Goal: Ask a question: Seek information or help from site administrators or community

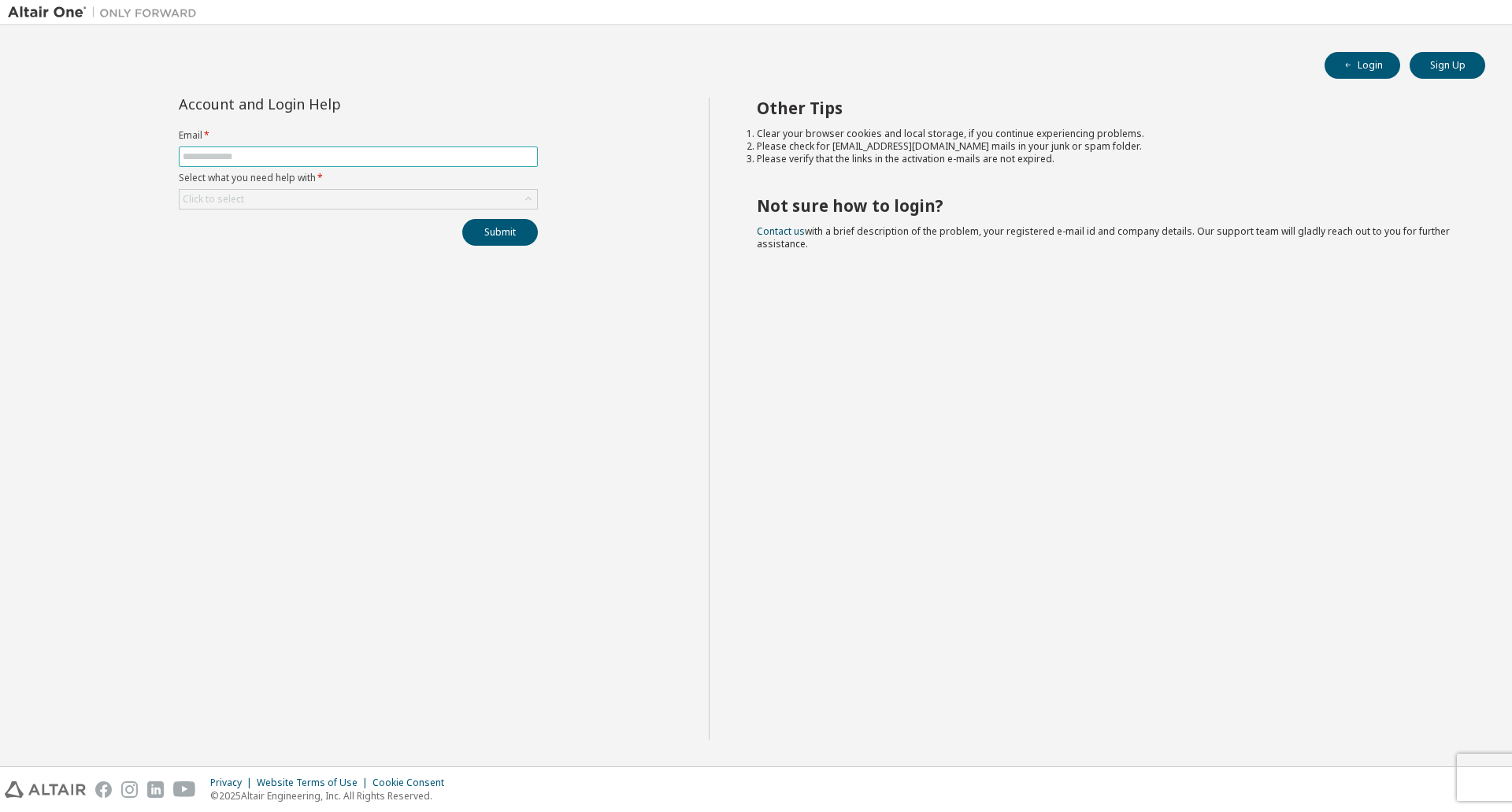
click at [352, 150] on span at bounding box center [358, 157] width 359 height 21
click at [354, 155] on input "text" at bounding box center [358, 157] width 351 height 13
type input "**********"
click at [366, 192] on div "Click to select" at bounding box center [358, 198] width 357 height 19
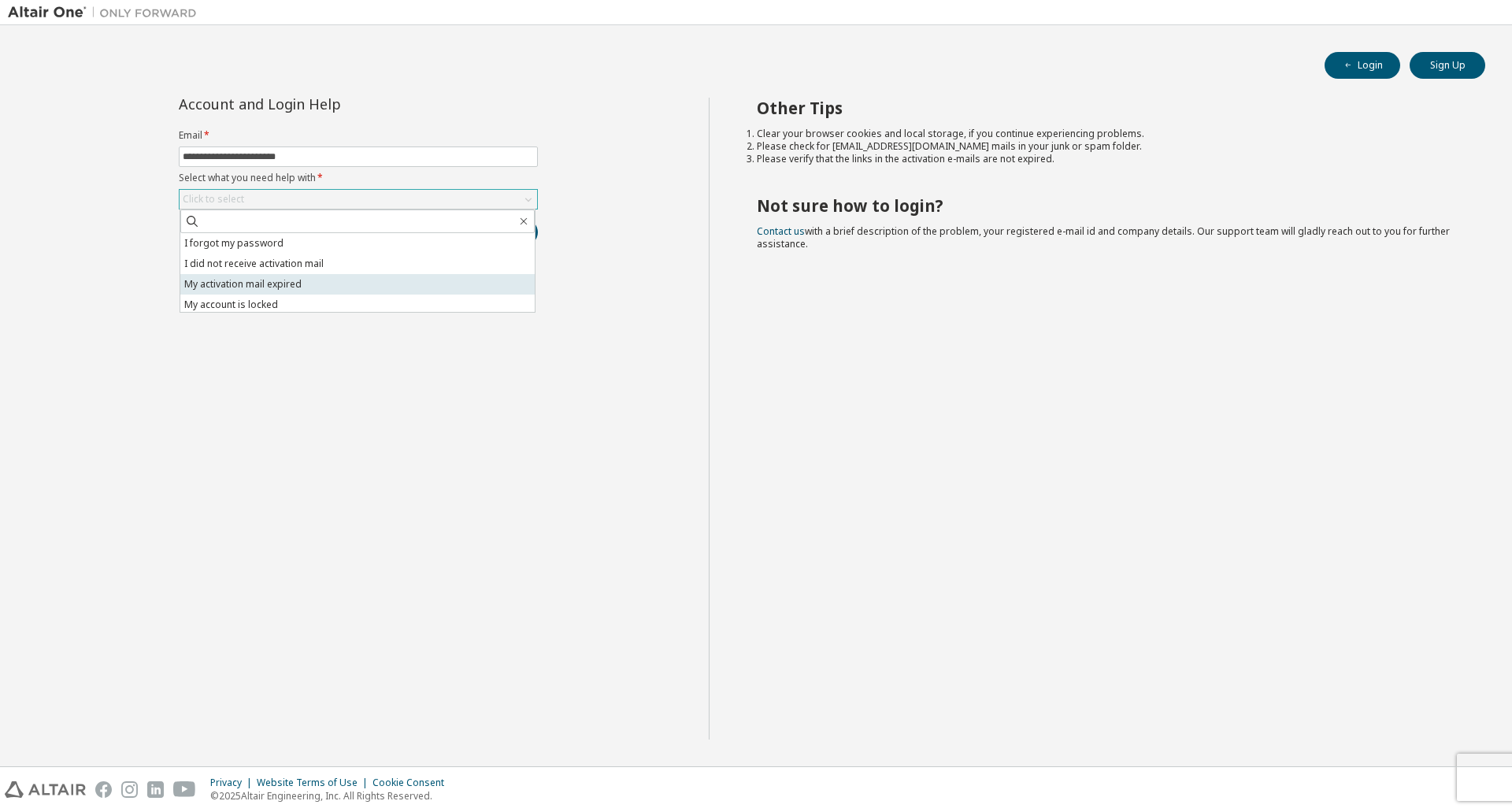
scroll to position [44, 0]
click at [346, 285] on li "I want to reset multi-factor authentication" at bounding box center [357, 281] width 354 height 21
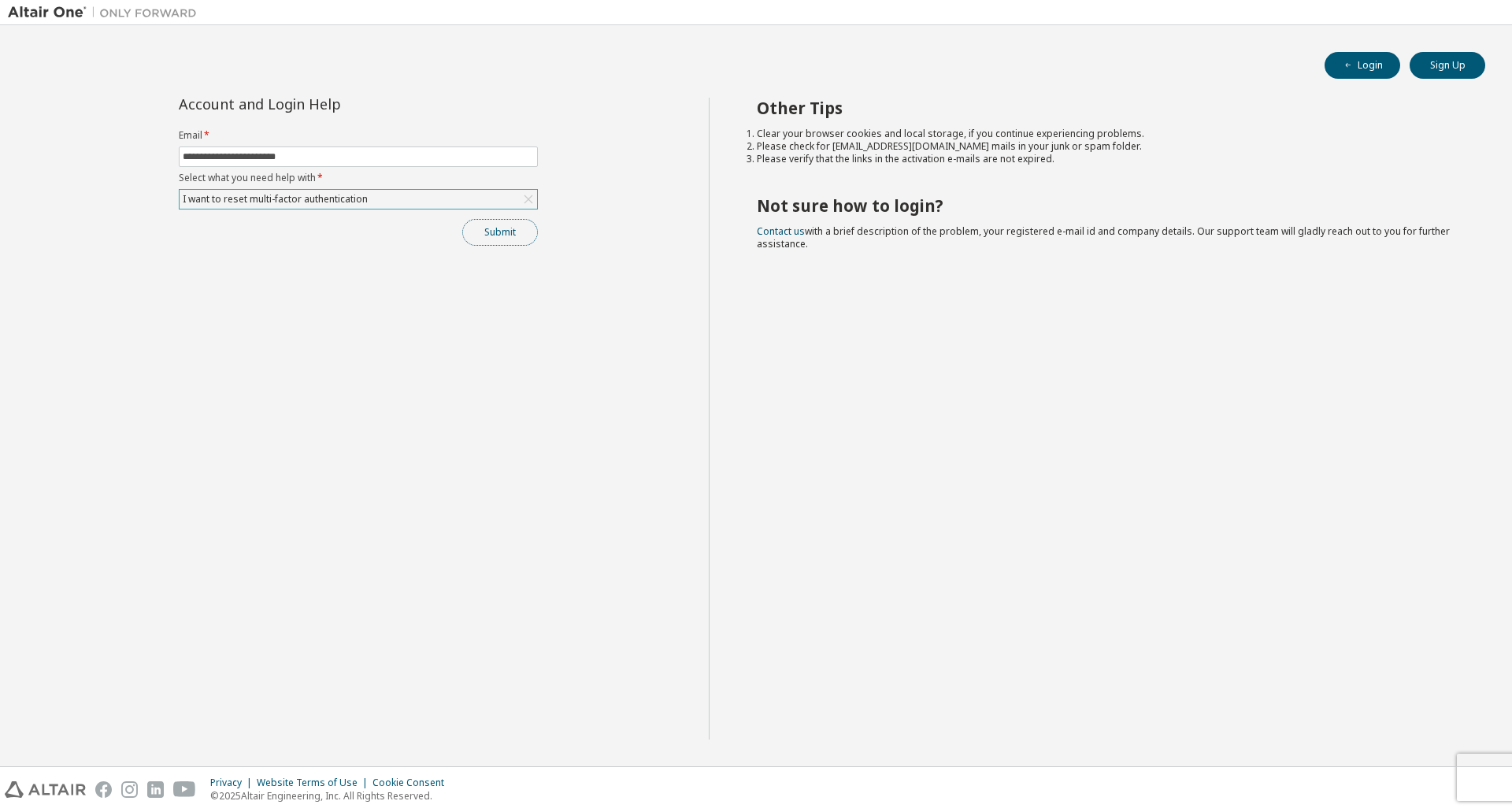
click at [485, 234] on button "Submit" at bounding box center [499, 233] width 75 height 27
click at [505, 191] on div "I want to reset multi-factor authentication" at bounding box center [358, 198] width 357 height 19
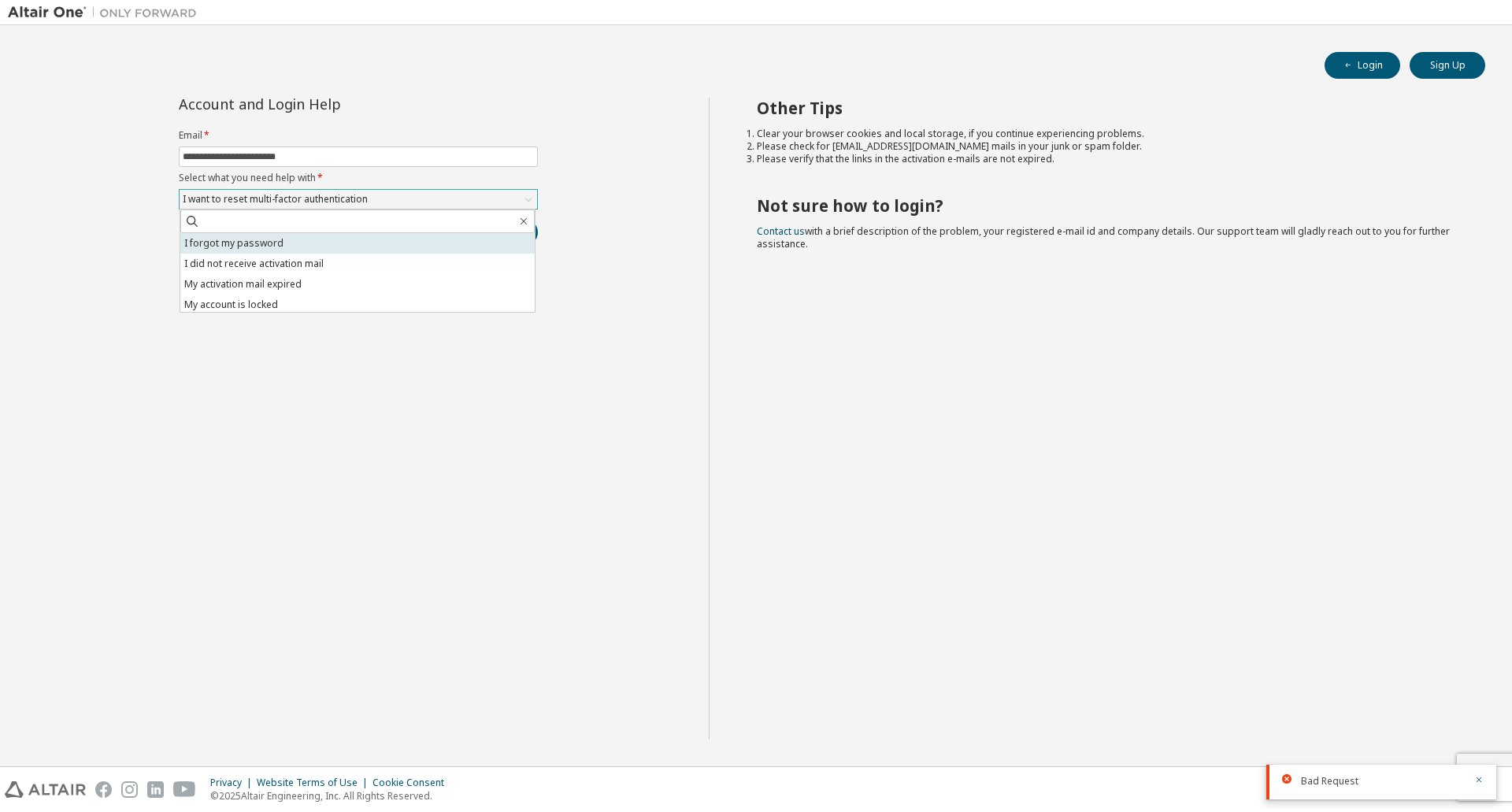
click at [365, 247] on li "I forgot my password" at bounding box center [357, 243] width 354 height 21
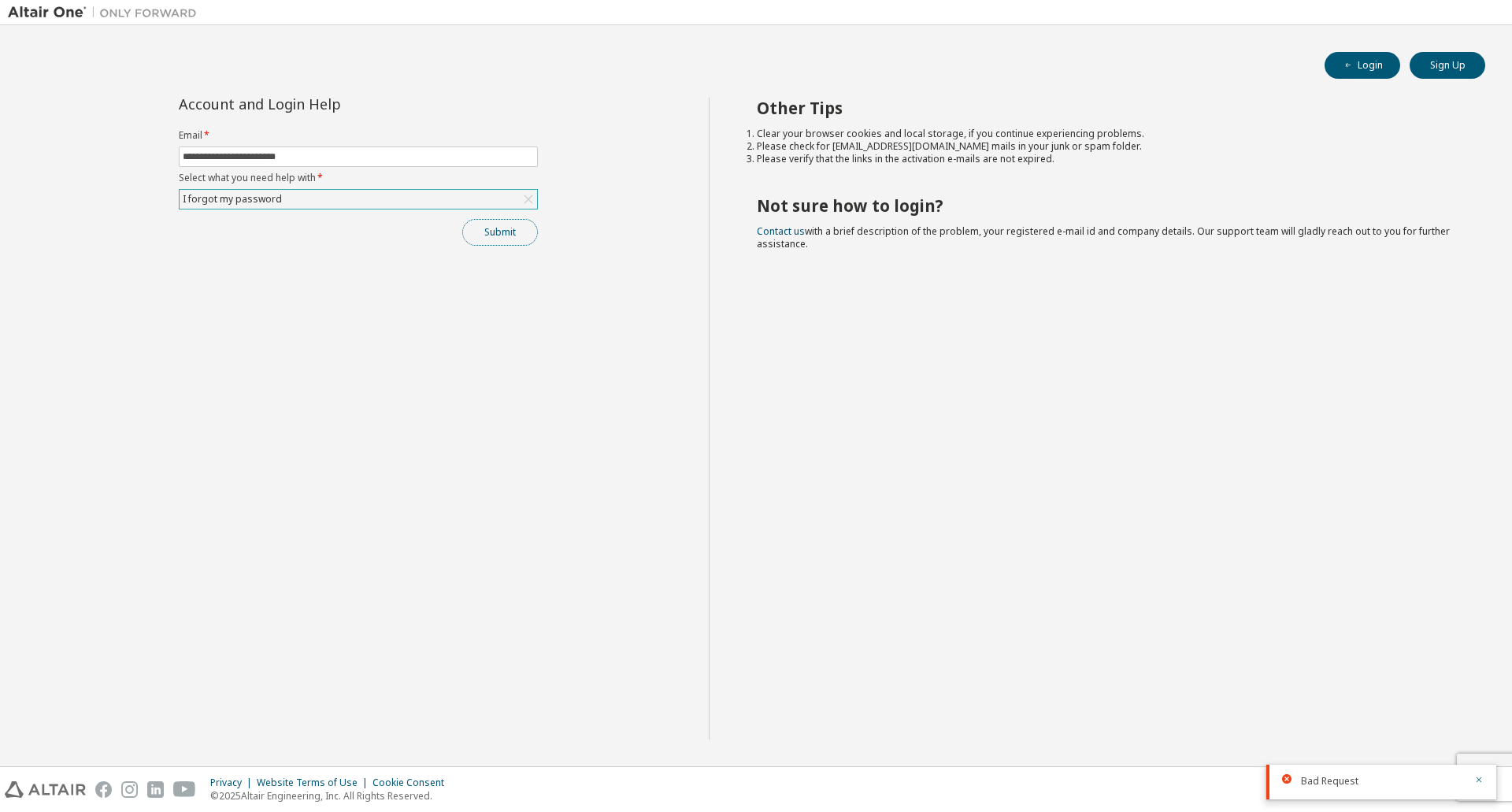
click at [508, 231] on button "Submit" at bounding box center [499, 233] width 75 height 27
click at [419, 198] on div "I forgot my password" at bounding box center [358, 198] width 357 height 19
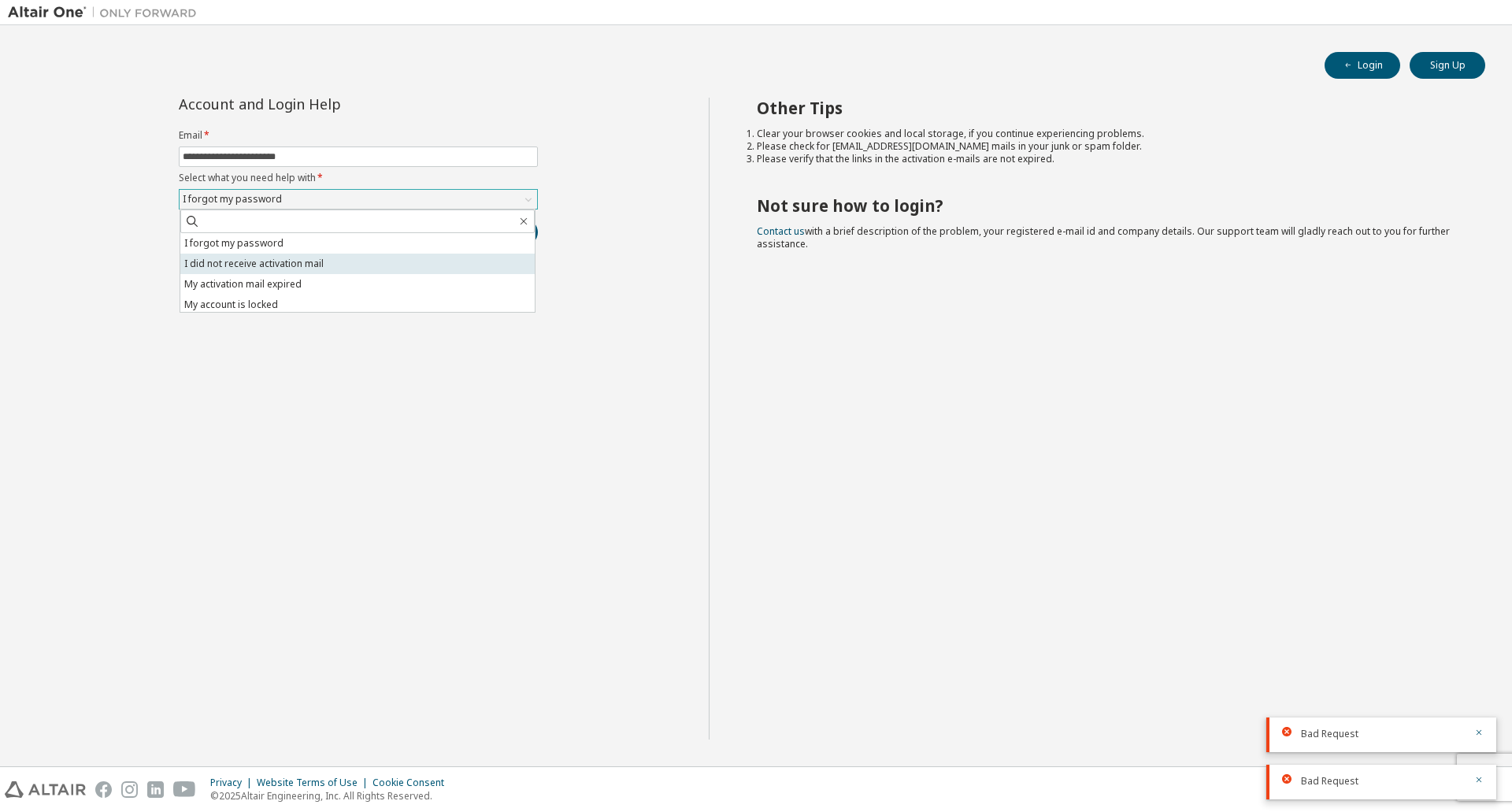
click at [342, 266] on li "I did not receive activation mail" at bounding box center [357, 264] width 354 height 21
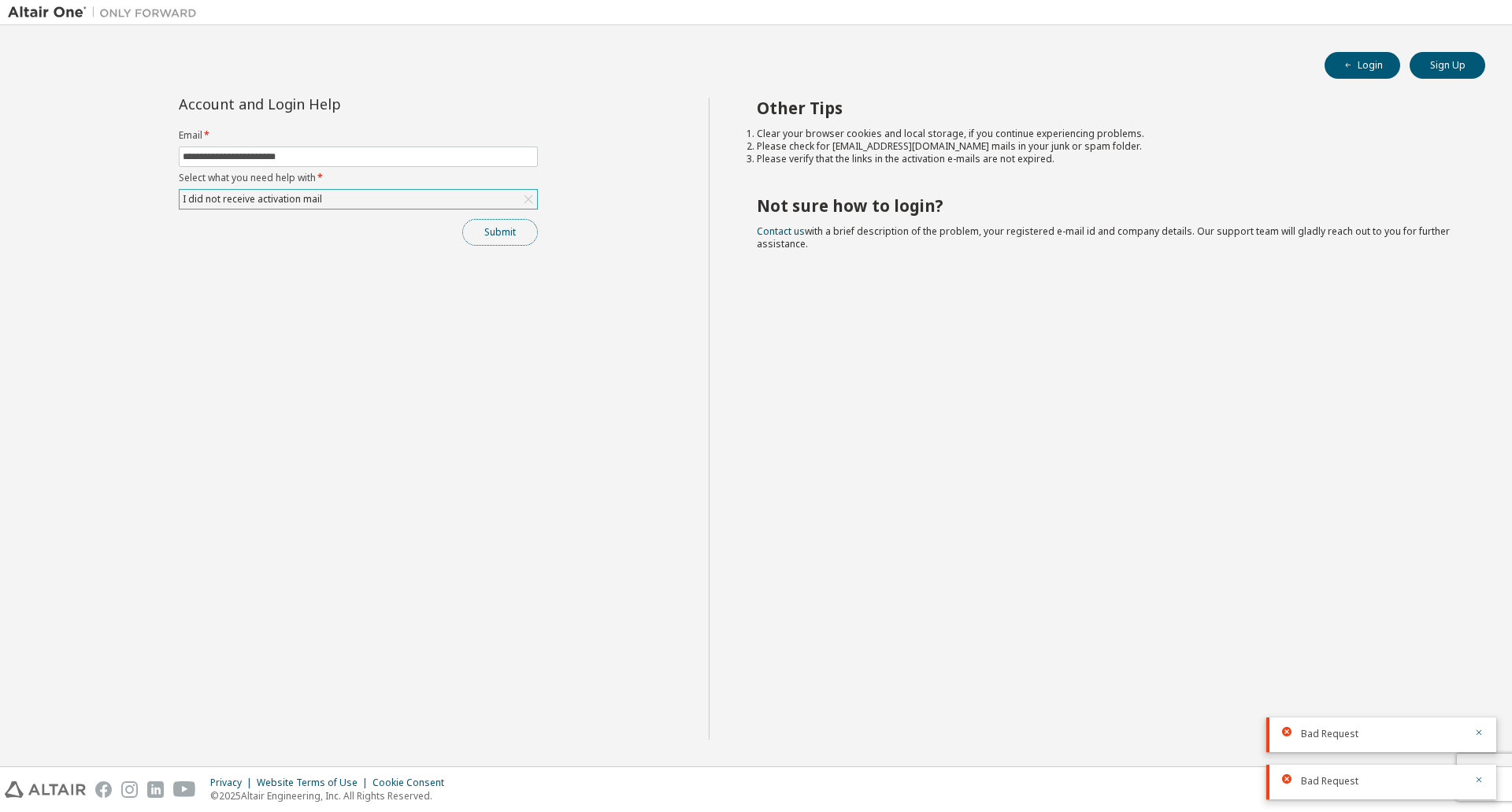
click at [496, 235] on button "Submit" at bounding box center [499, 233] width 75 height 27
click at [455, 207] on div "I did not receive activation mail" at bounding box center [358, 198] width 357 height 19
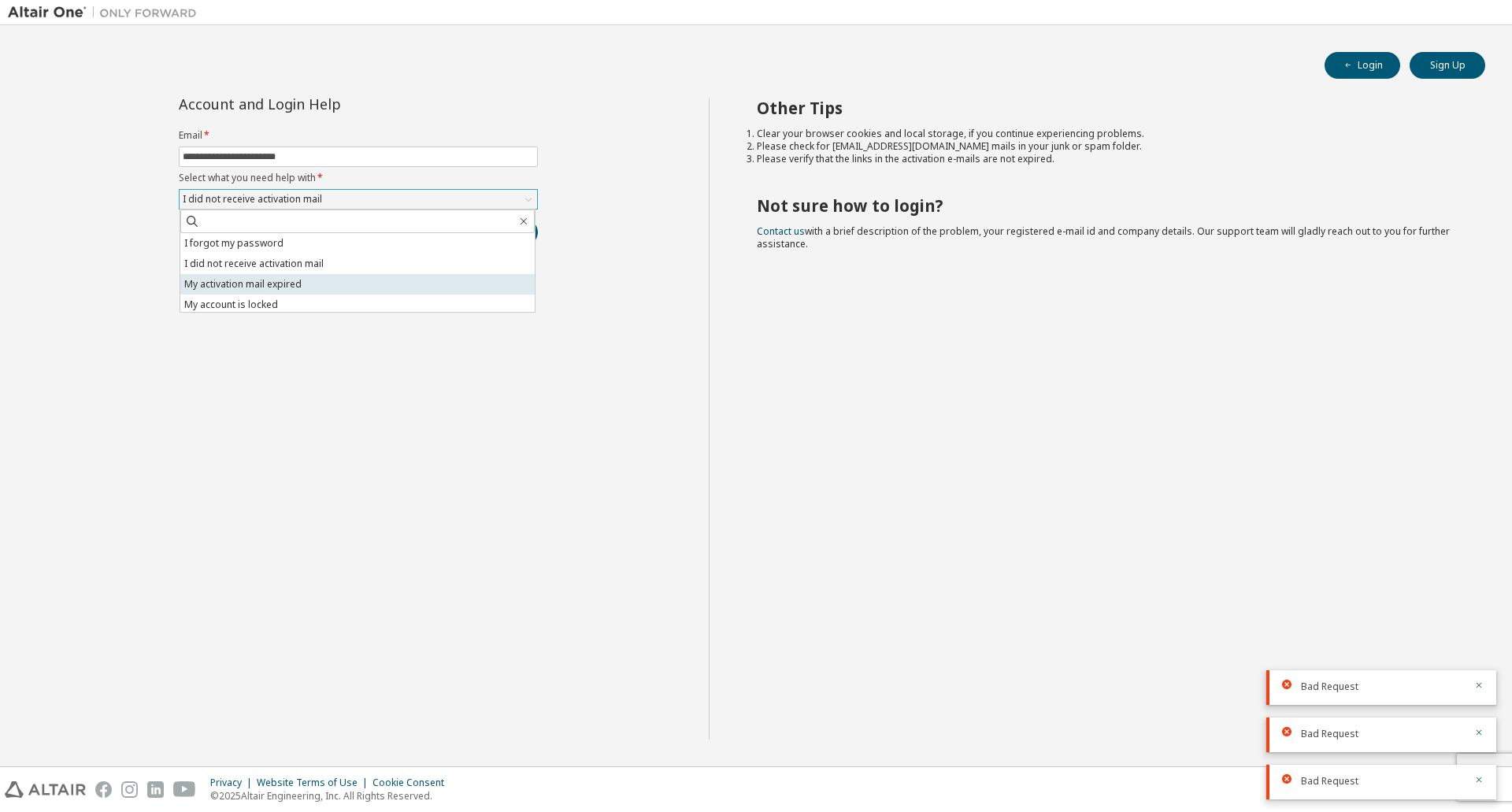
click at [405, 279] on li "My activation mail expired" at bounding box center [357, 284] width 354 height 21
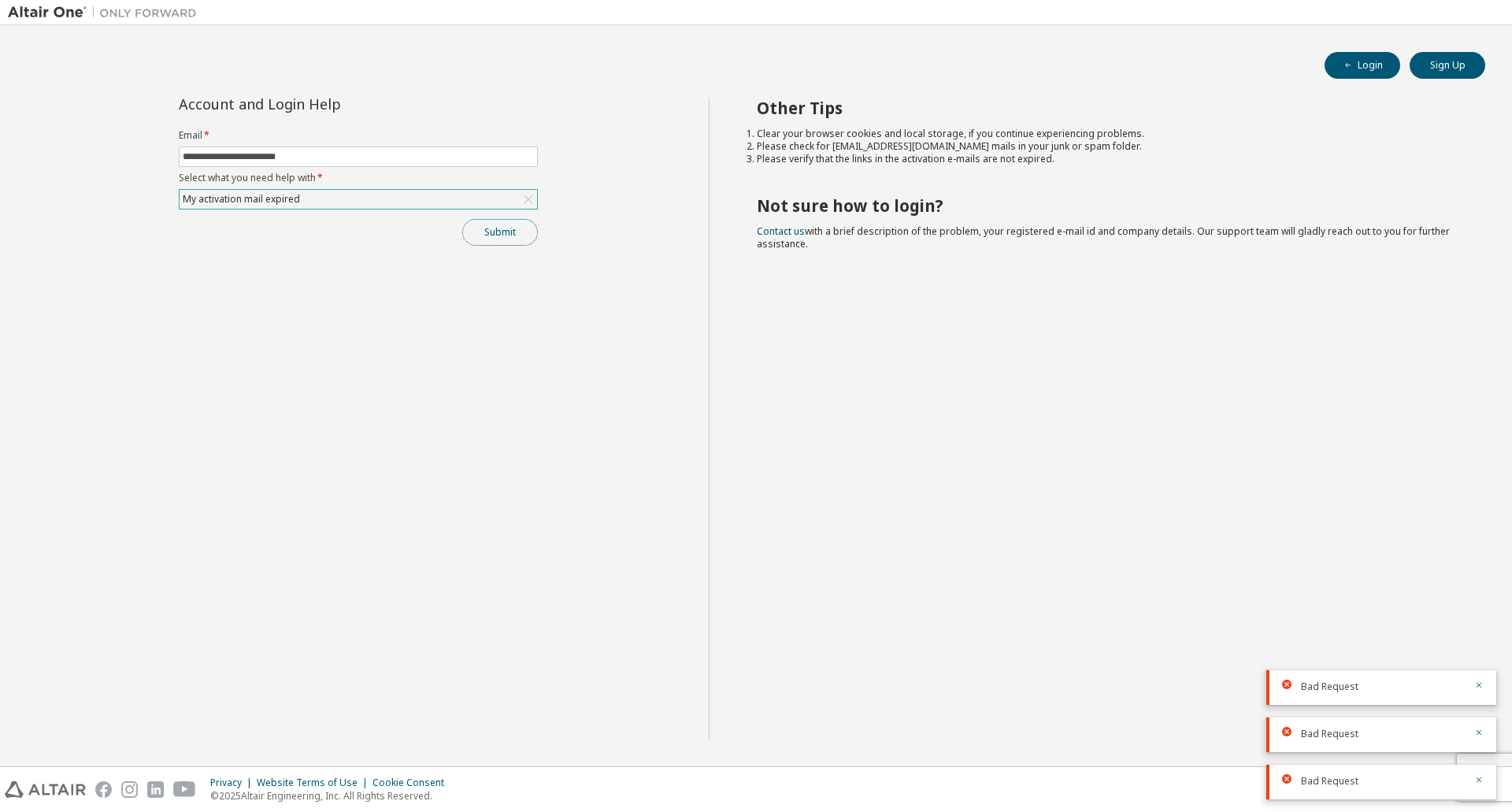
click at [509, 226] on button "Submit" at bounding box center [499, 233] width 75 height 27
click at [383, 201] on div "My activation mail expired" at bounding box center [358, 198] width 357 height 19
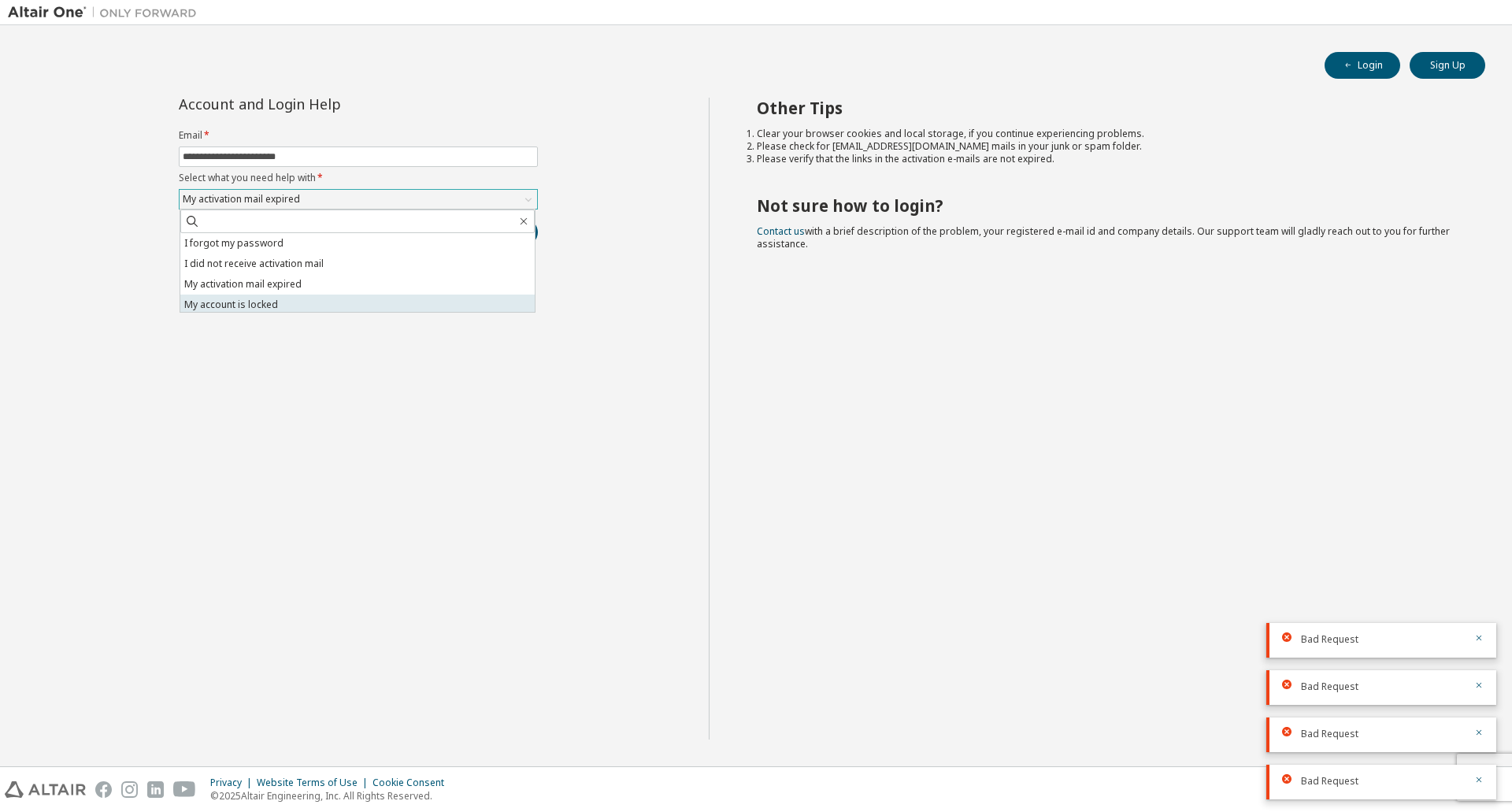
click at [363, 303] on li "My account is locked" at bounding box center [357, 304] width 354 height 21
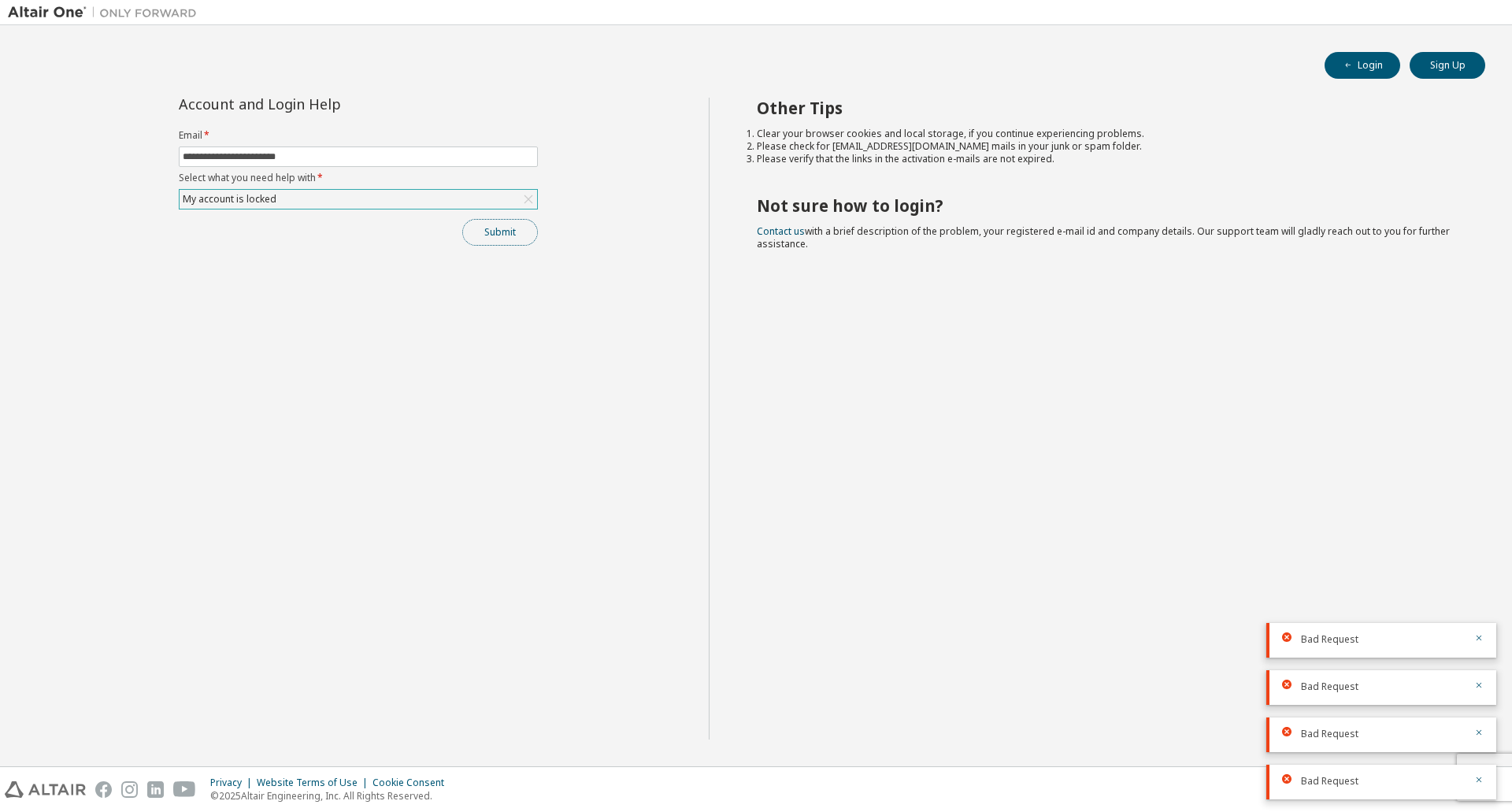
click at [494, 239] on button "Submit" at bounding box center [499, 233] width 75 height 27
click at [887, 304] on div "Other Tips Clear your browser cookies and local storage, if you continue experi…" at bounding box center [1107, 419] width 796 height 642
click at [451, 207] on div "My account is locked" at bounding box center [358, 198] width 357 height 19
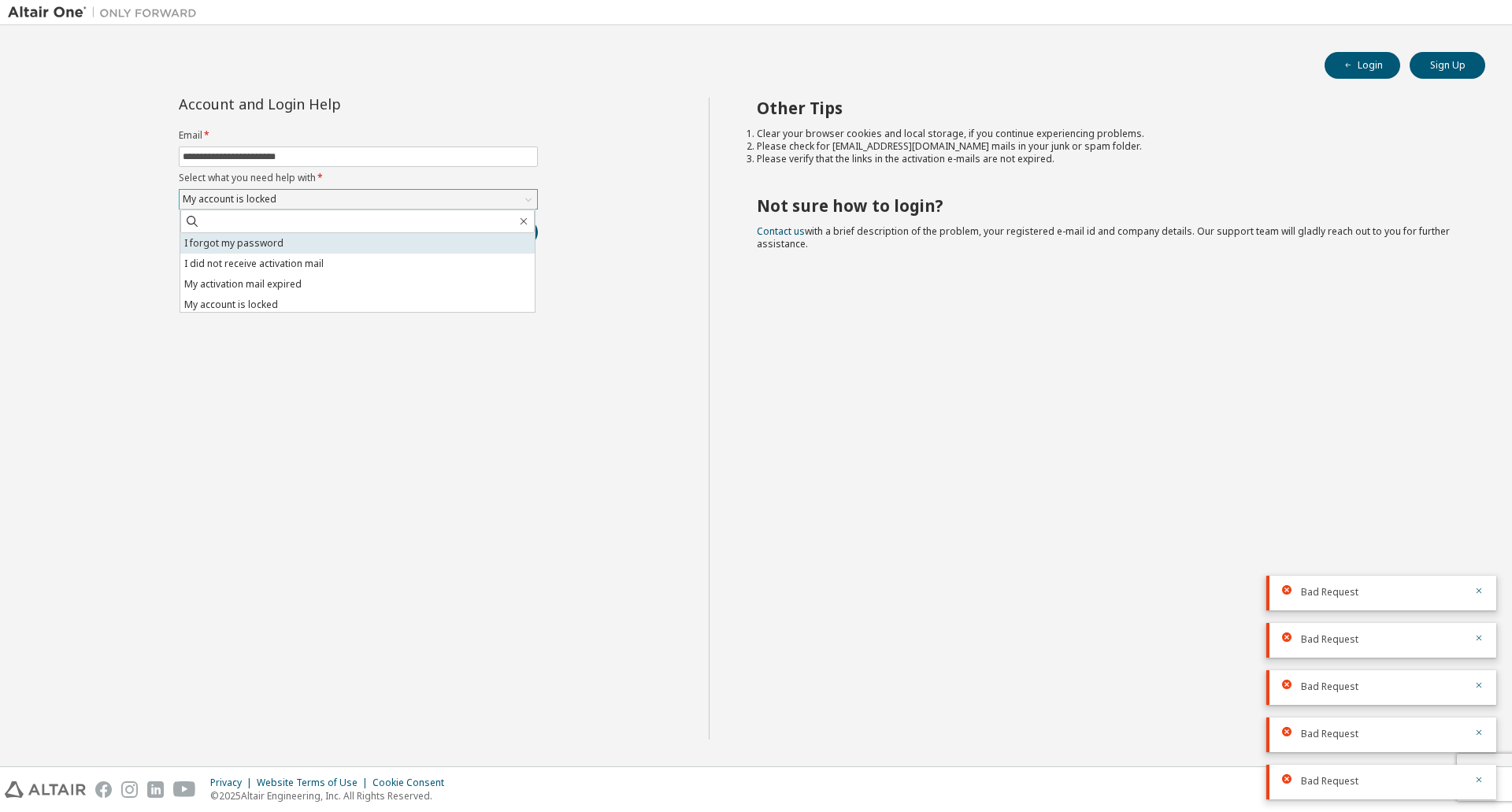
click at [369, 246] on li "I forgot my password" at bounding box center [357, 243] width 354 height 21
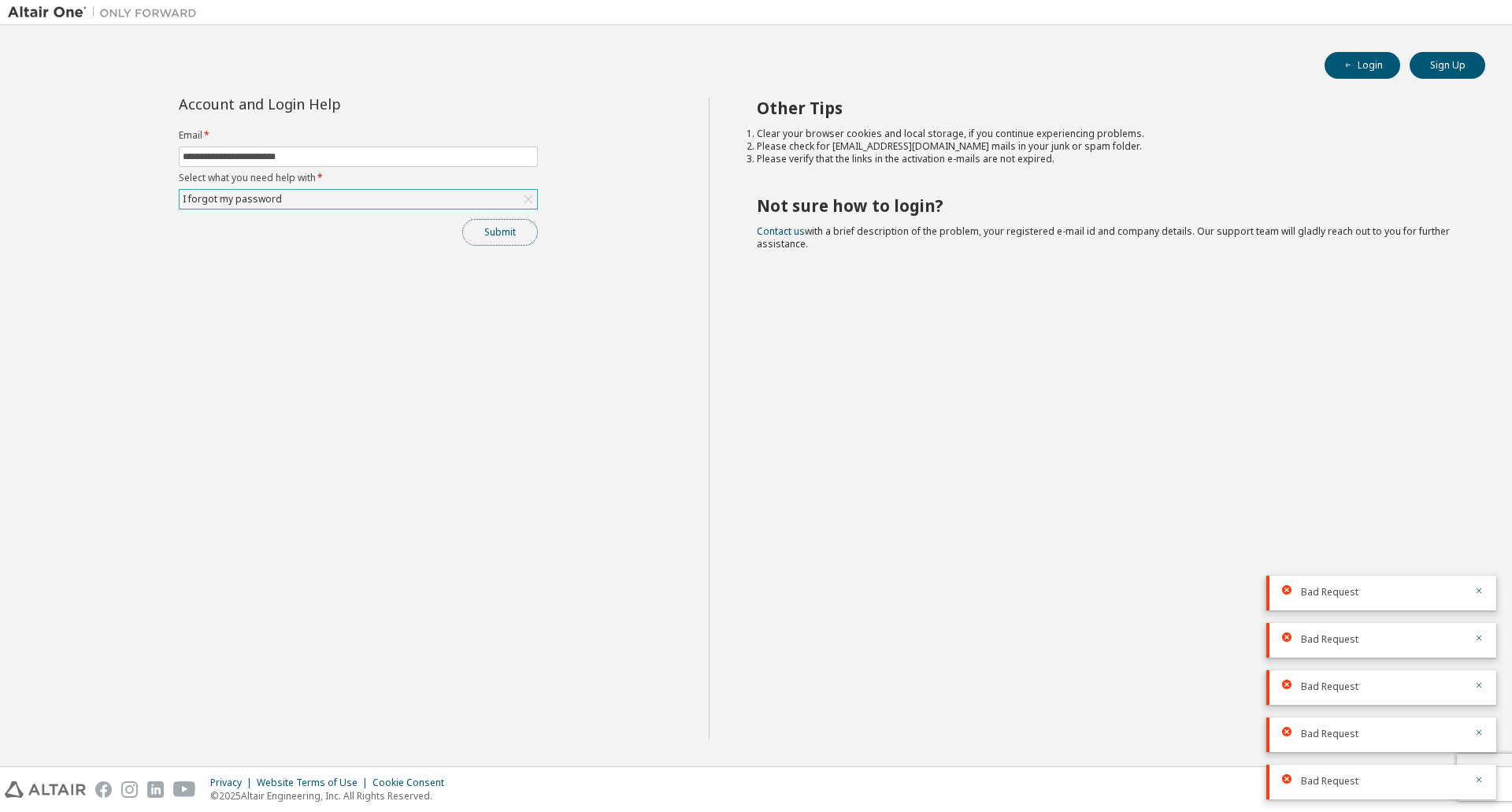
click at [522, 236] on button "Submit" at bounding box center [499, 233] width 75 height 27
click at [574, 365] on div "**********" at bounding box center [358, 419] width 701 height 642
